Goal: Navigation & Orientation: Understand site structure

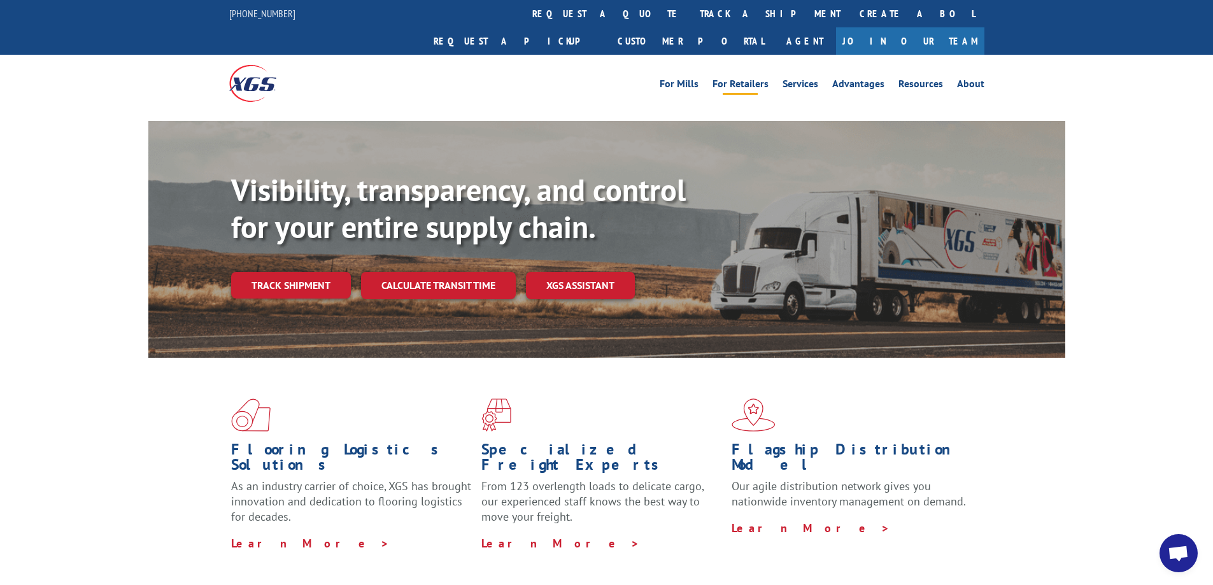
click at [748, 79] on link "For Retailers" at bounding box center [741, 86] width 56 height 14
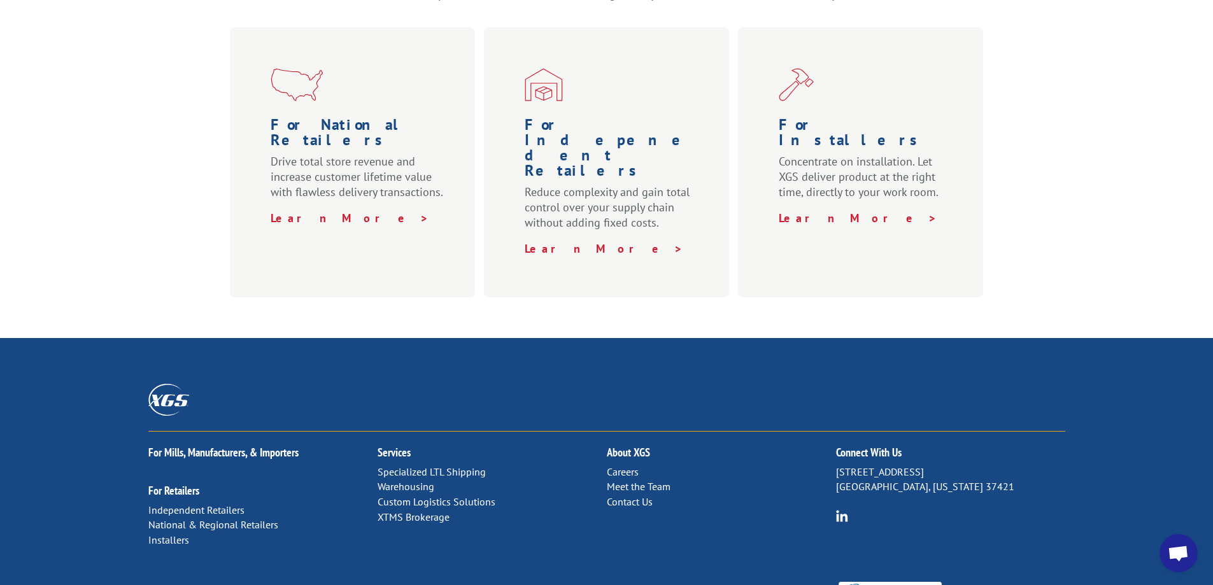
scroll to position [625, 0]
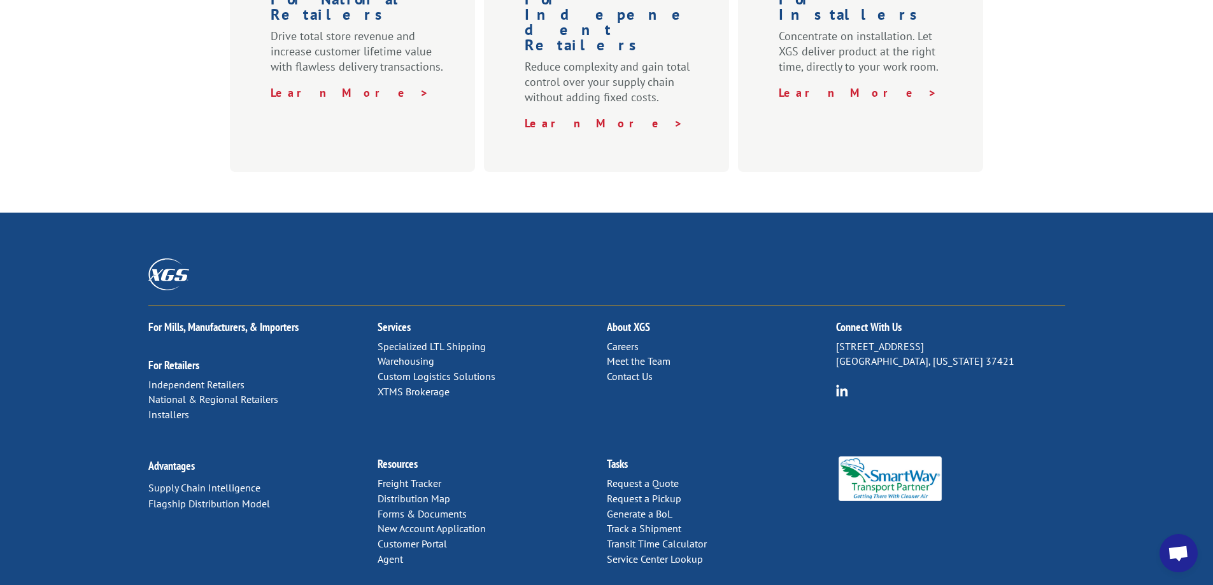
click at [411, 492] on link "Distribution Map" at bounding box center [414, 498] width 73 height 13
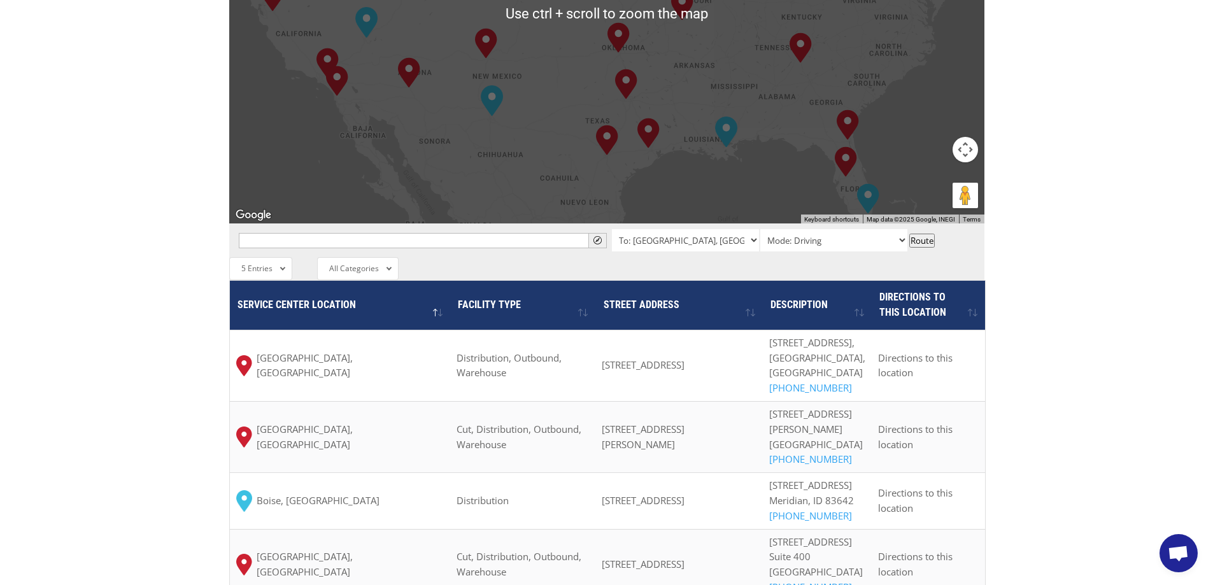
scroll to position [828, 0]
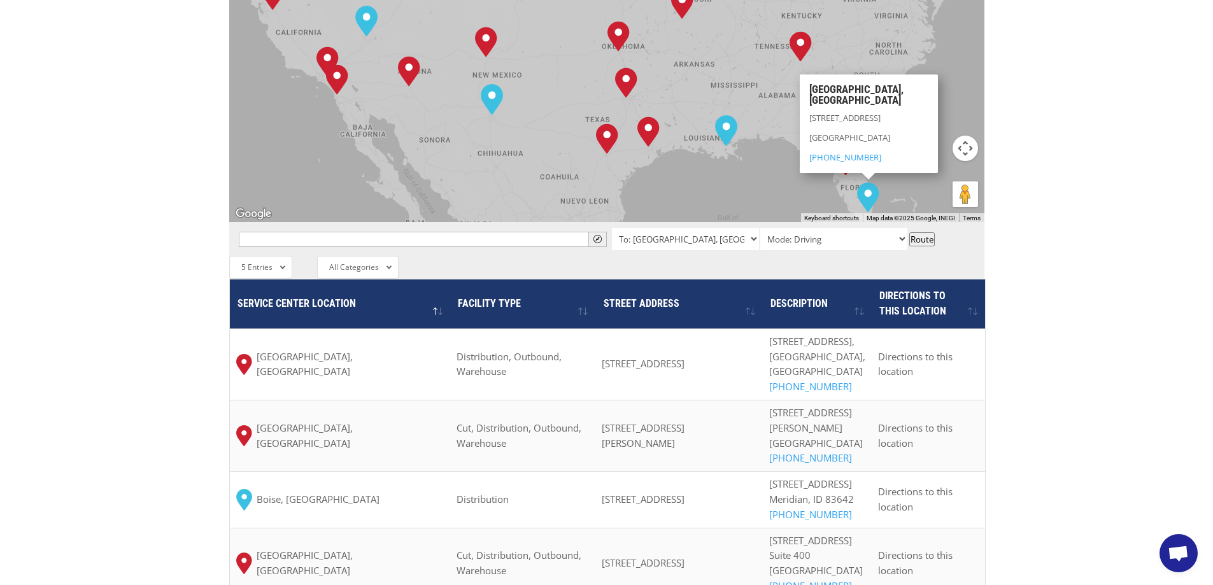
click at [871, 182] on img "Miami, FL" at bounding box center [868, 197] width 22 height 31
click at [1119, 118] on div "The most powerful map in the flooring industry. Our nationwide network lets you…" at bounding box center [606, 102] width 1213 height 1187
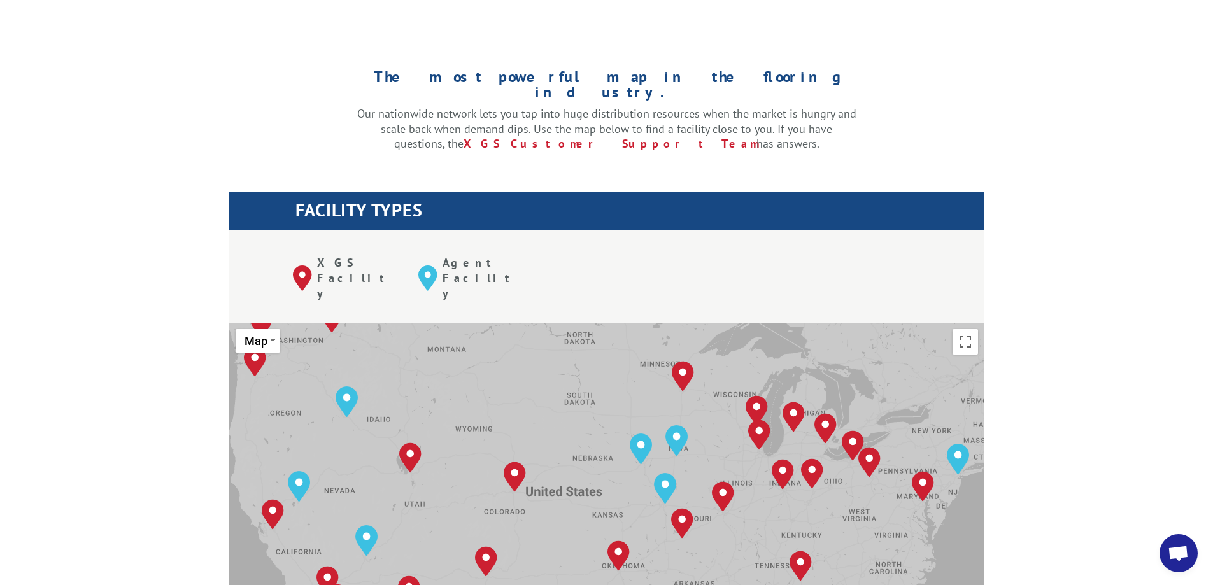
scroll to position [0, 0]
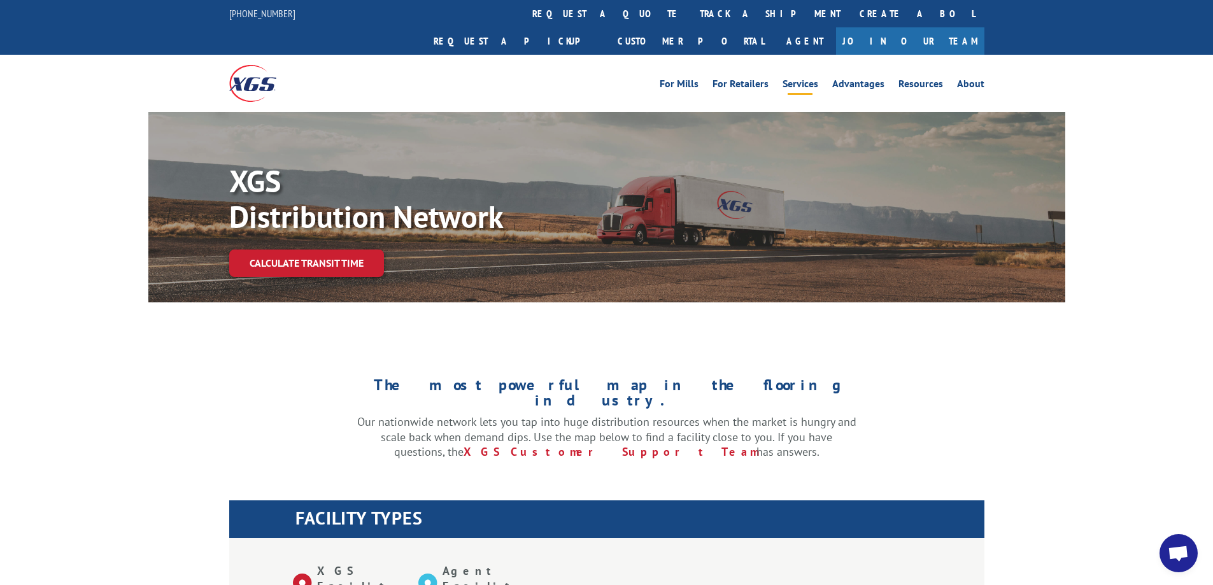
click at [806, 79] on link "Services" at bounding box center [801, 86] width 36 height 14
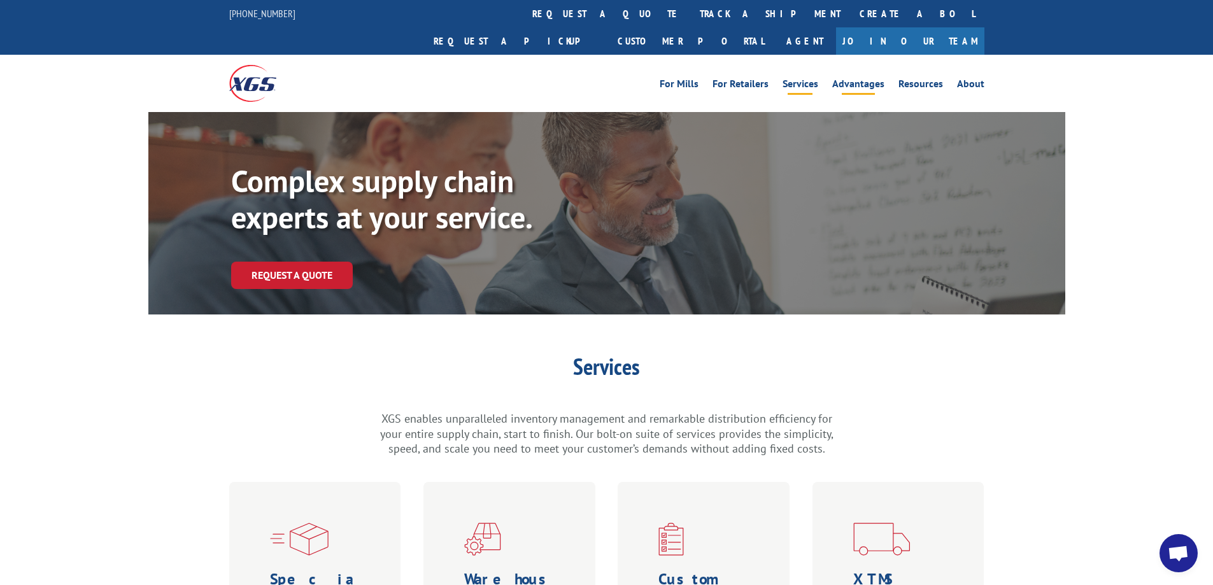
click at [871, 79] on link "Advantages" at bounding box center [859, 86] width 52 height 14
